Goal: Task Accomplishment & Management: Manage account settings

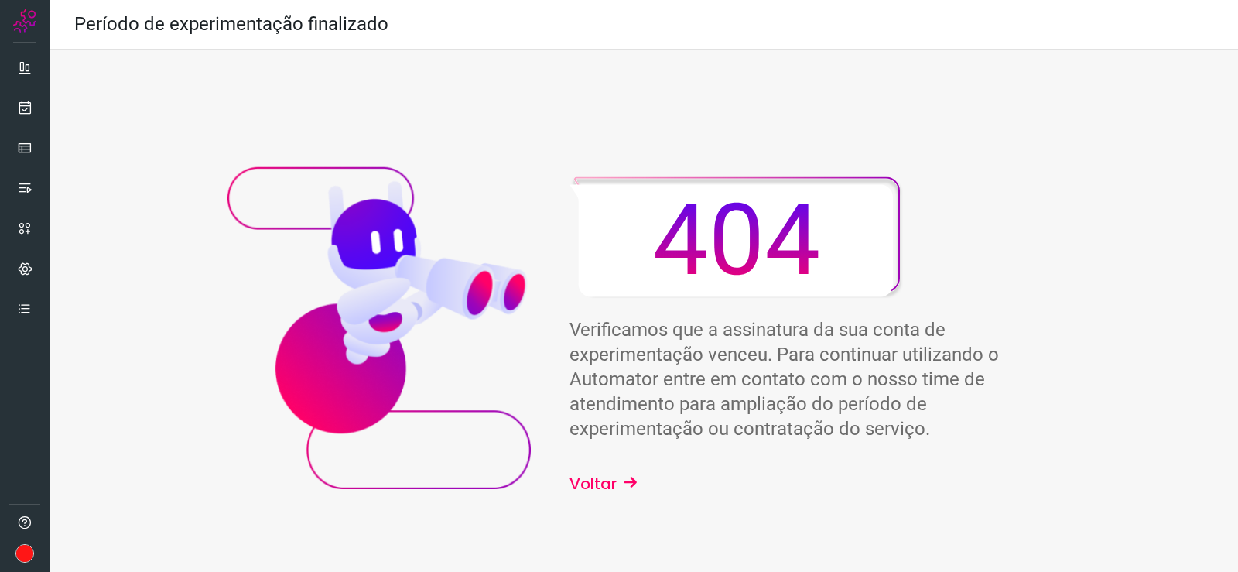
click at [599, 483] on button "Voltar" at bounding box center [604, 483] width 69 height 23
click at [575, 484] on button "Voltar" at bounding box center [604, 483] width 69 height 23
